Goal: Information Seeking & Learning: Learn about a topic

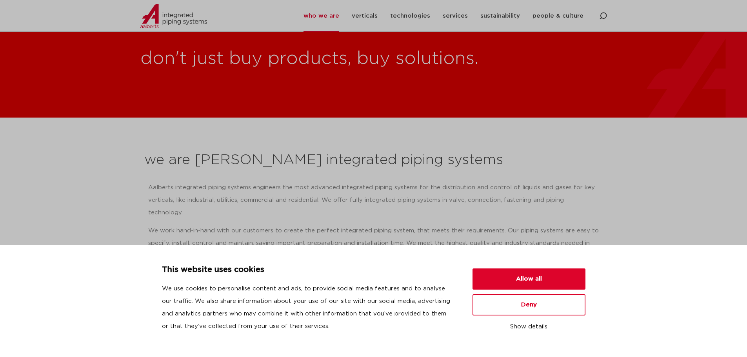
scroll to position [39, 0]
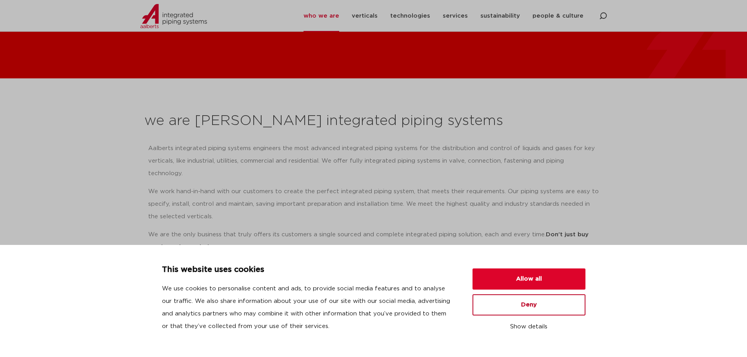
drag, startPoint x: 509, startPoint y: 298, endPoint x: 498, endPoint y: 297, distance: 11.4
click at [510, 298] on button "Deny" at bounding box center [529, 305] width 113 height 21
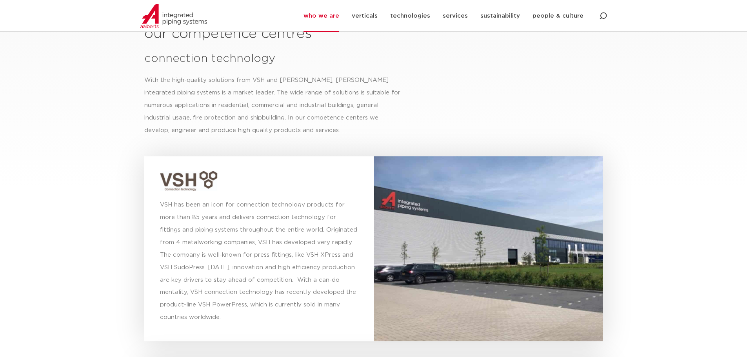
scroll to position [2094, 0]
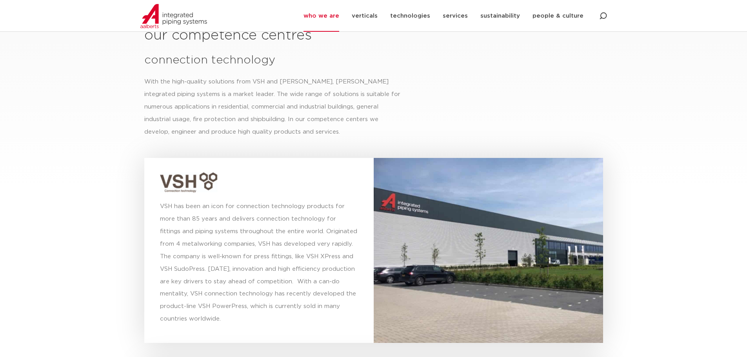
click at [375, 16] on link "verticals" at bounding box center [365, 16] width 26 height 32
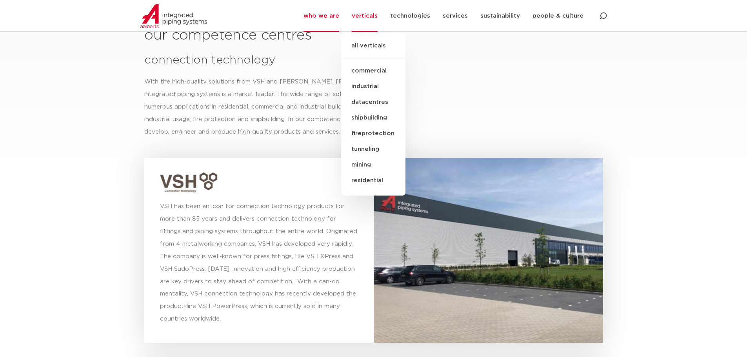
click at [408, 21] on link "technologies" at bounding box center [410, 16] width 40 height 32
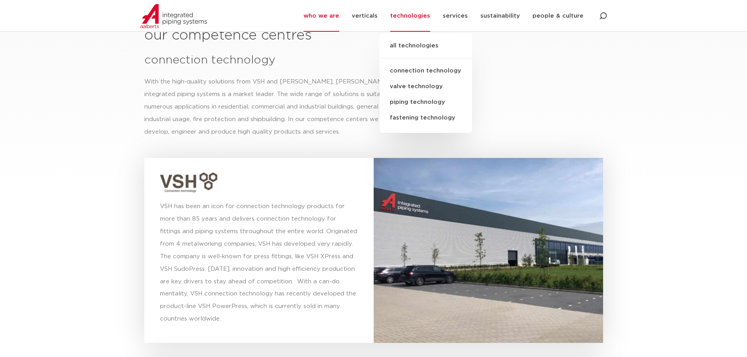
click at [323, 16] on link "who we are" at bounding box center [322, 16] width 36 height 32
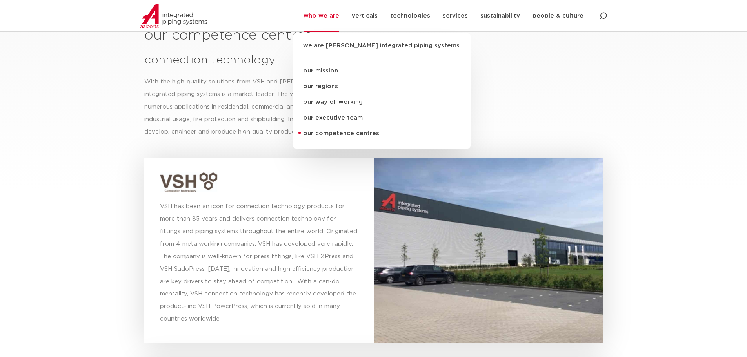
click at [140, 161] on section "our competence centres connection technology With the high-quality solutions fr…" at bounding box center [373, 289] width 747 height 565
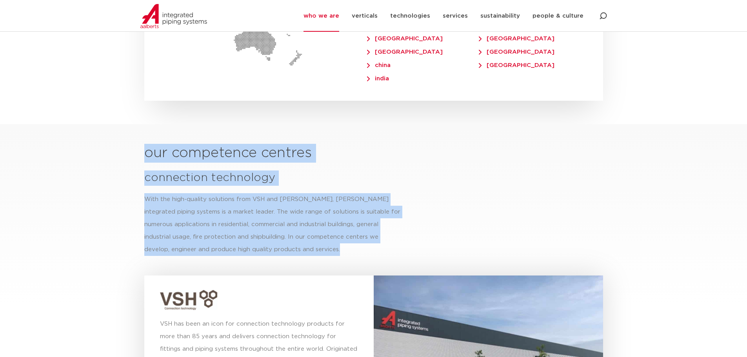
scroll to position [1858, 0]
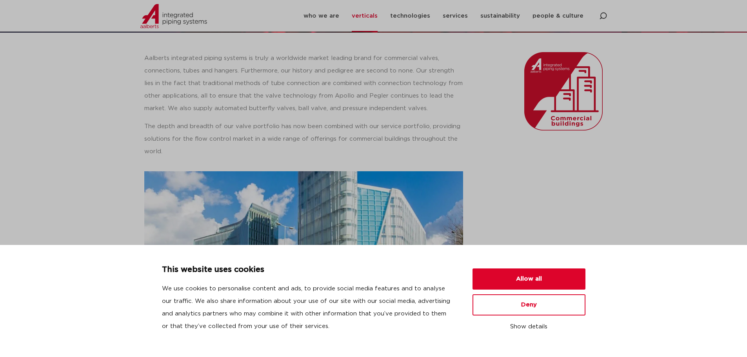
scroll to position [235, 0]
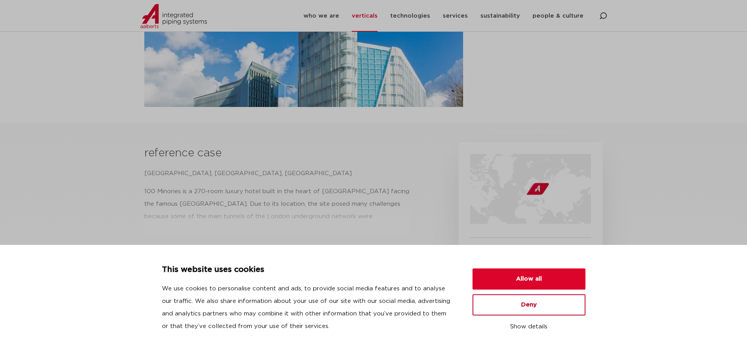
drag, startPoint x: 489, startPoint y: 303, endPoint x: 476, endPoint y: 293, distance: 15.8
click at [489, 303] on button "Deny" at bounding box center [529, 305] width 113 height 21
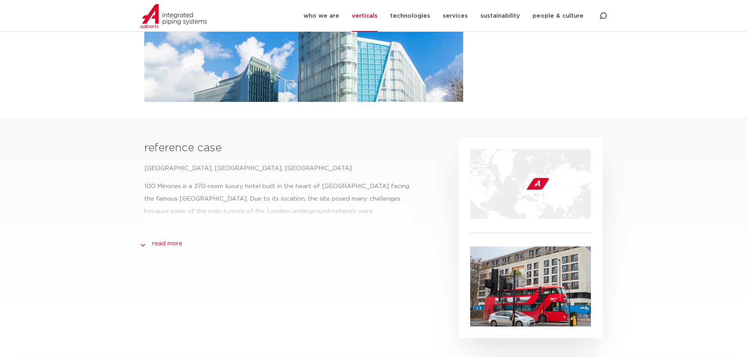
scroll to position [275, 0]
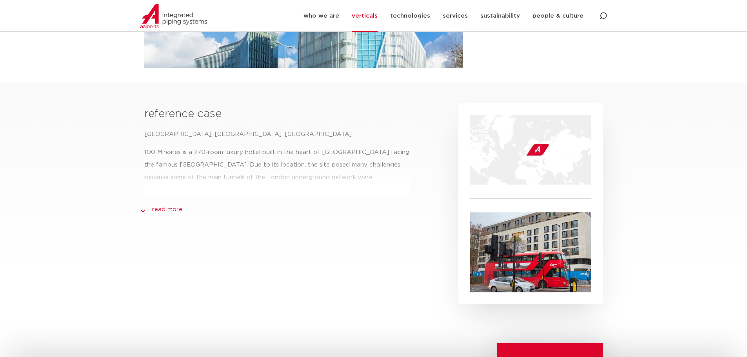
click at [175, 208] on link "read more" at bounding box center [167, 209] width 30 height 9
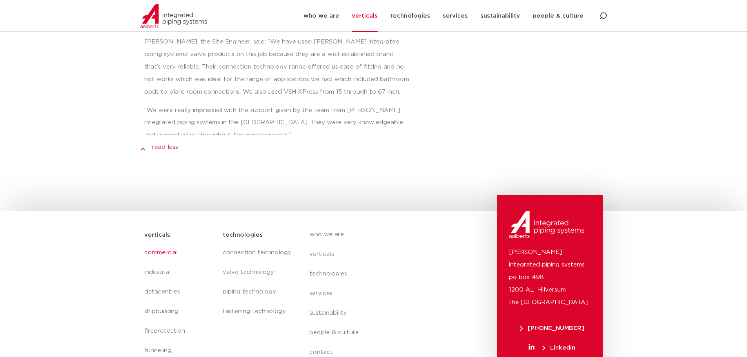
scroll to position [667, 0]
